Goal: Check status

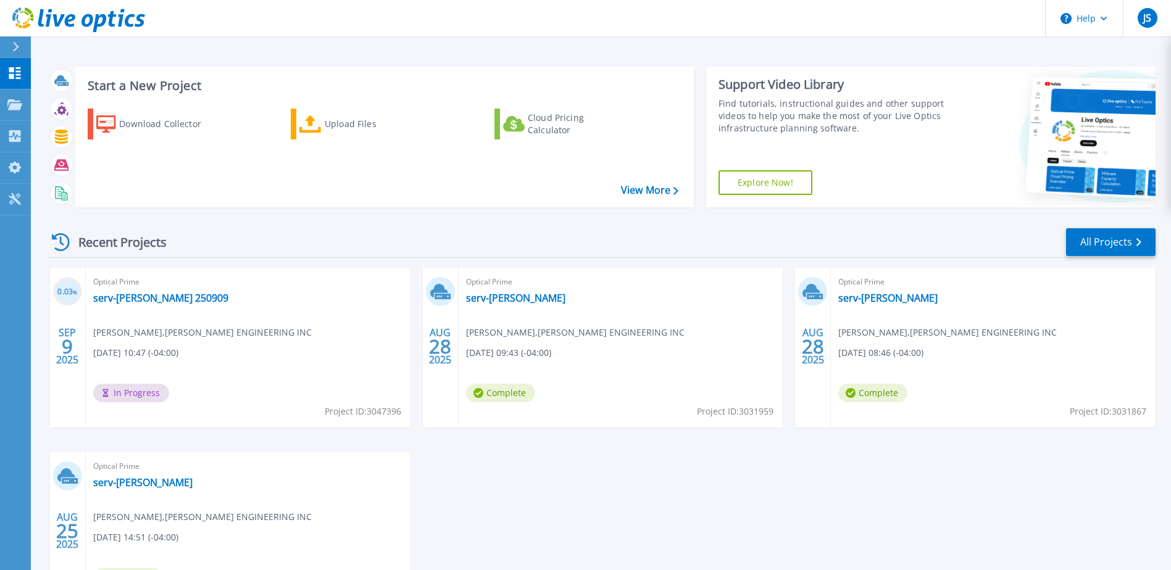
scroll to position [114, 0]
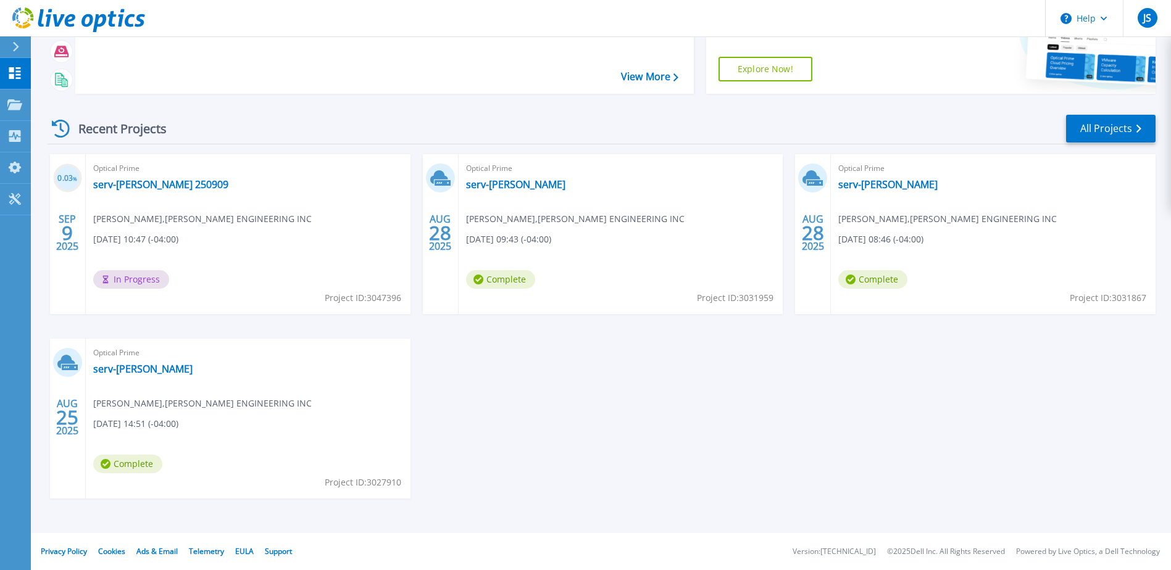
click at [134, 280] on span "In Progress" at bounding box center [131, 279] width 76 height 19
click at [228, 257] on div "Optical Prime serv-[PERSON_NAME] 250909 [PERSON_NAME] , [PERSON_NAME] ENGINEERI…" at bounding box center [248, 234] width 325 height 160
